Goal: Communication & Community: Answer question/provide support

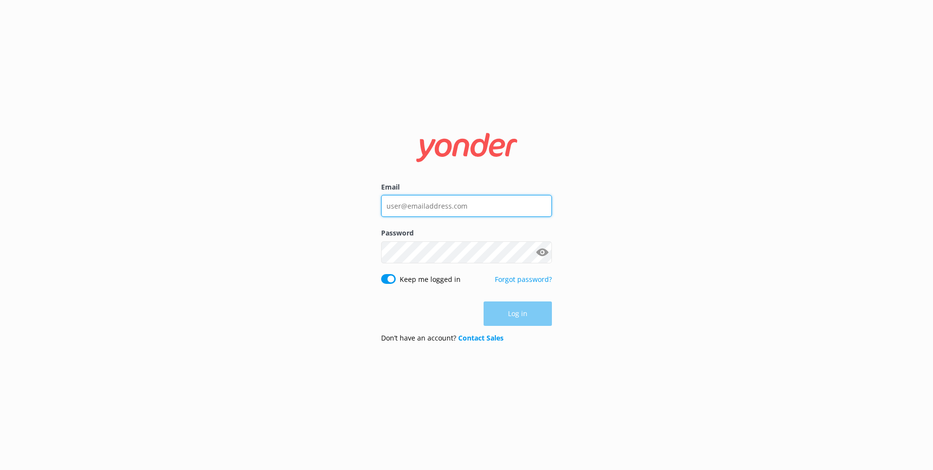
click at [428, 213] on input "Email" at bounding box center [466, 206] width 171 height 22
type input "[EMAIL_ADDRESS][DOMAIN_NAME]"
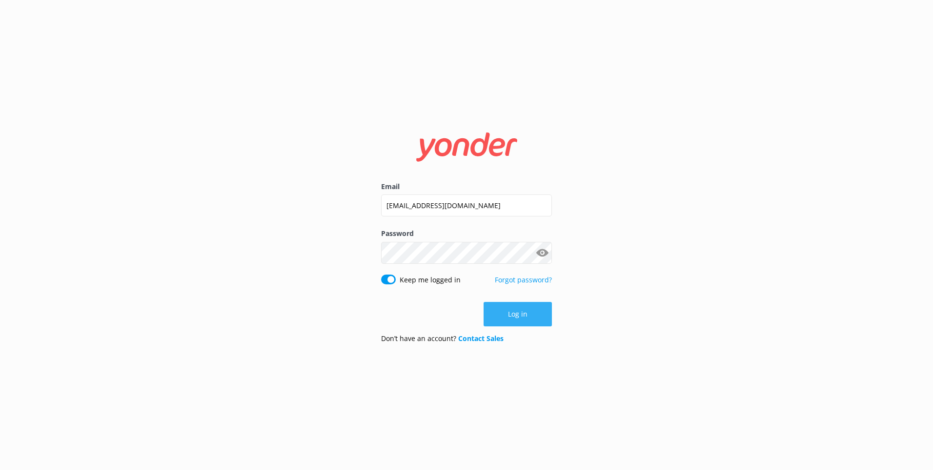
click at [500, 312] on button "Log in" at bounding box center [518, 314] width 68 height 24
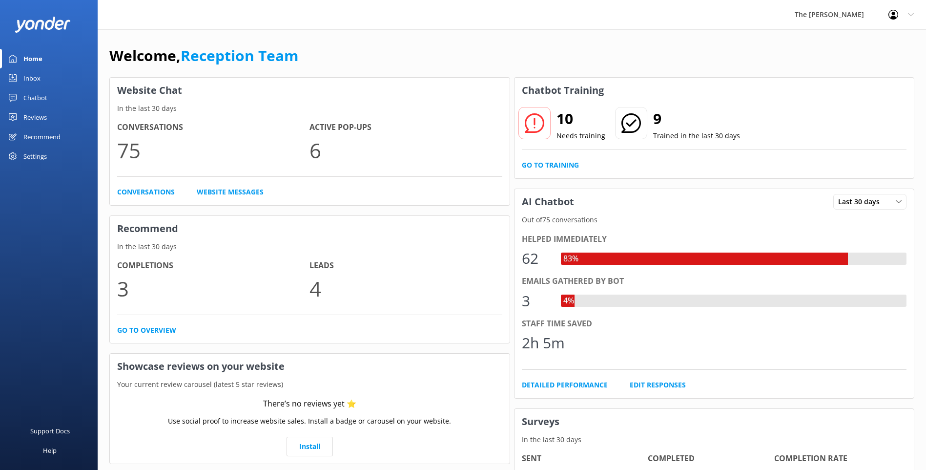
click at [60, 81] on link "Inbox" at bounding box center [49, 78] width 98 height 20
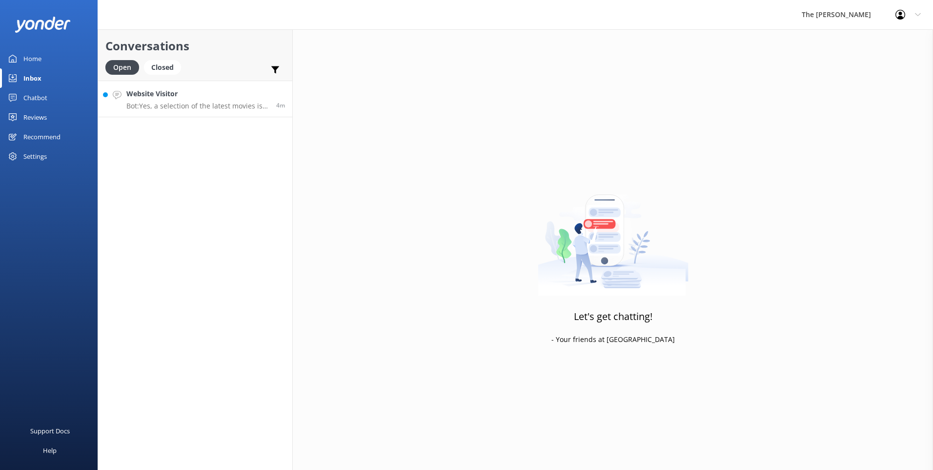
click at [200, 95] on h4 "Website Visitor" at bounding box center [197, 93] width 143 height 11
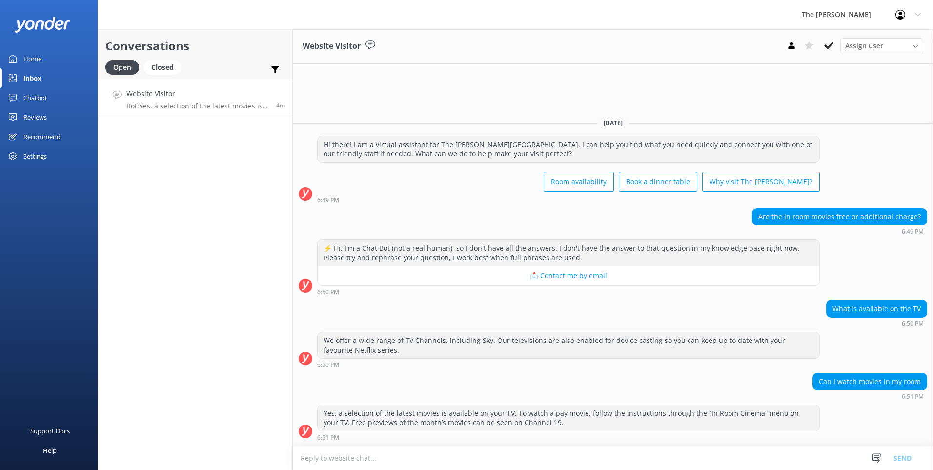
click at [466, 448] on textarea at bounding box center [613, 458] width 640 height 24
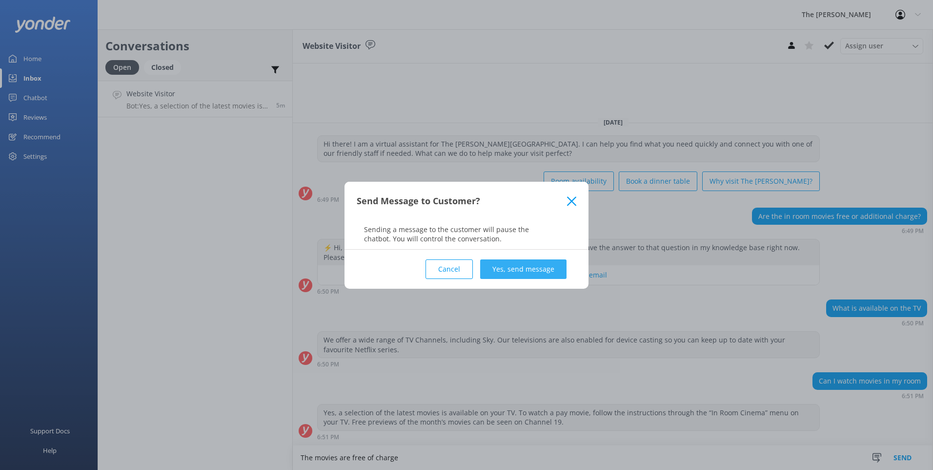
type textarea "The movies are free of charge"
click at [518, 268] on button "Yes, send message" at bounding box center [523, 269] width 86 height 20
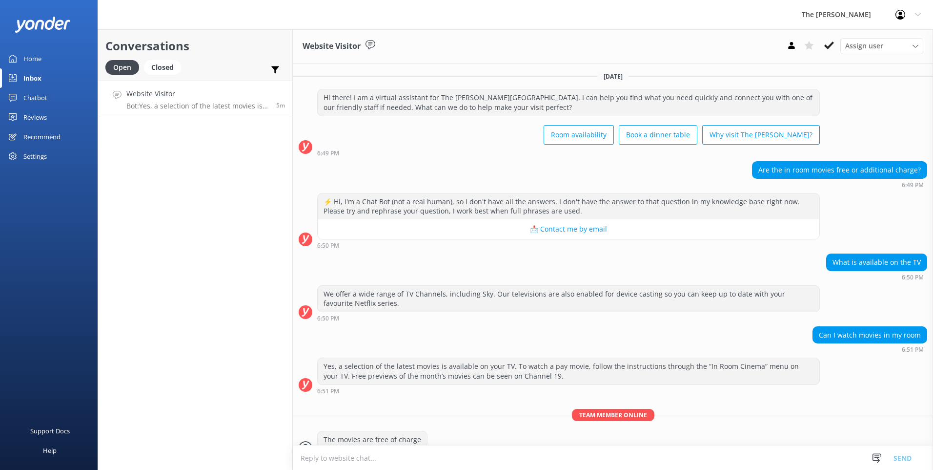
scroll to position [17, 0]
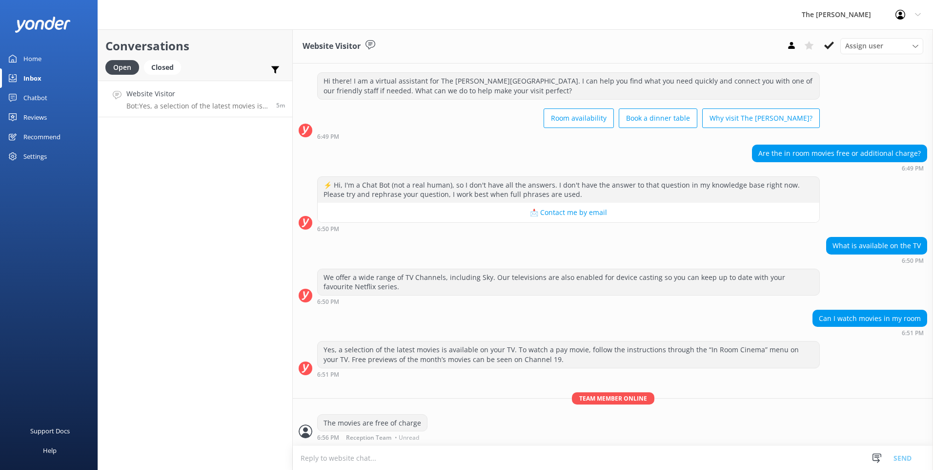
click at [390, 459] on textarea at bounding box center [613, 458] width 640 height 24
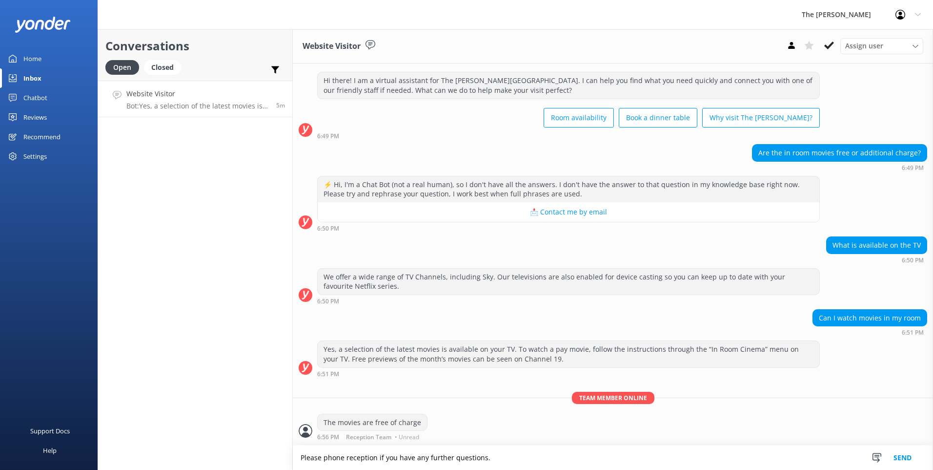
click at [299, 461] on textarea "Please phone reception if you have any further questions." at bounding box center [613, 457] width 640 height 24
type textarea "We no longer charge for the movies, so feel free to watch what you like. Please…"
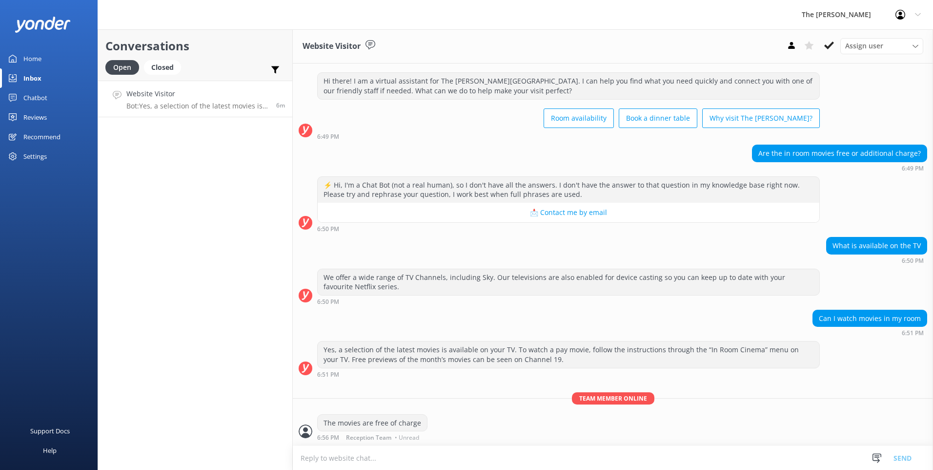
scroll to position [48, 0]
